Goal: Information Seeking & Learning: Learn about a topic

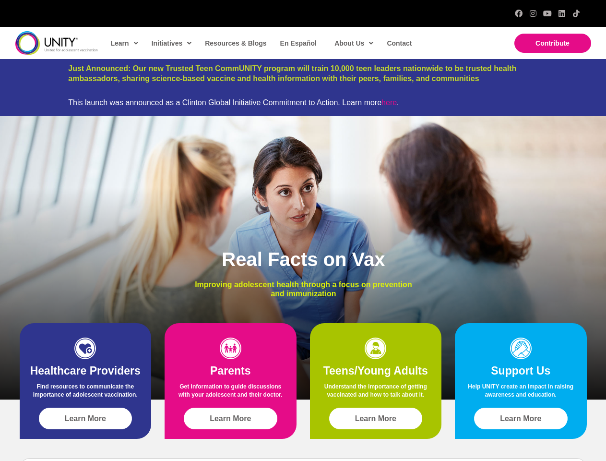
click at [303, 230] on div "Real Facts on Vax Improving adolescent health through a focus on prevention and…" at bounding box center [303, 257] width 606 height 283
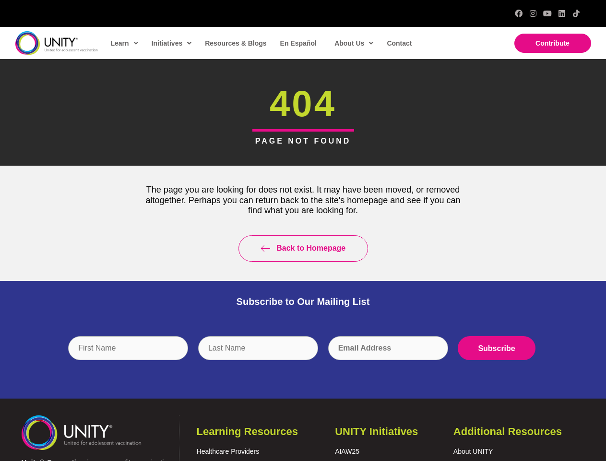
click at [303, 230] on div "Back to Homepage" at bounding box center [303, 249] width 341 height 46
click at [303, 355] on input "text" at bounding box center [258, 348] width 120 height 24
